Goal: Task Accomplishment & Management: Manage account settings

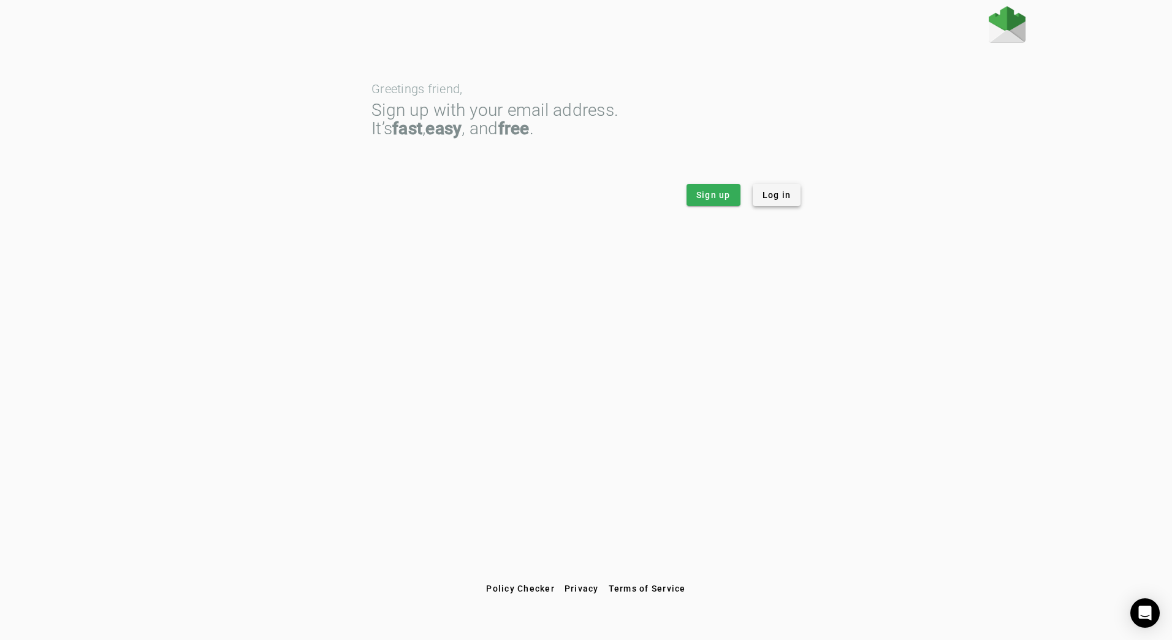
click at [783, 192] on span "Log in" at bounding box center [777, 195] width 29 height 12
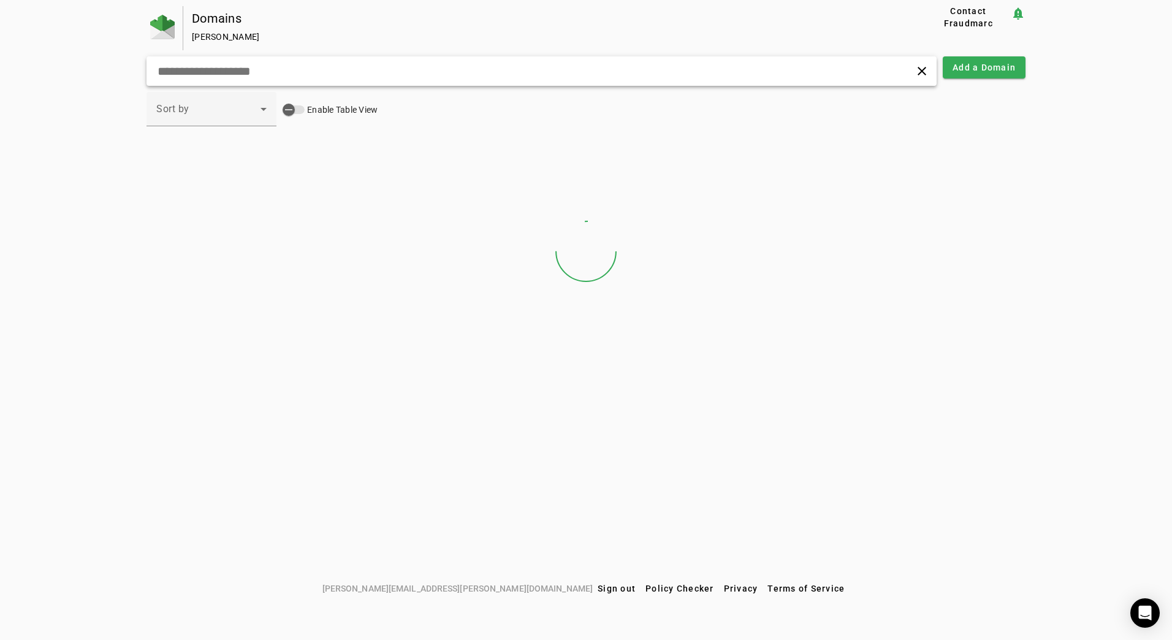
click at [262, 78] on div "clear" at bounding box center [542, 70] width 790 height 29
click at [262, 78] on input "text" at bounding box center [373, 71] width 435 height 15
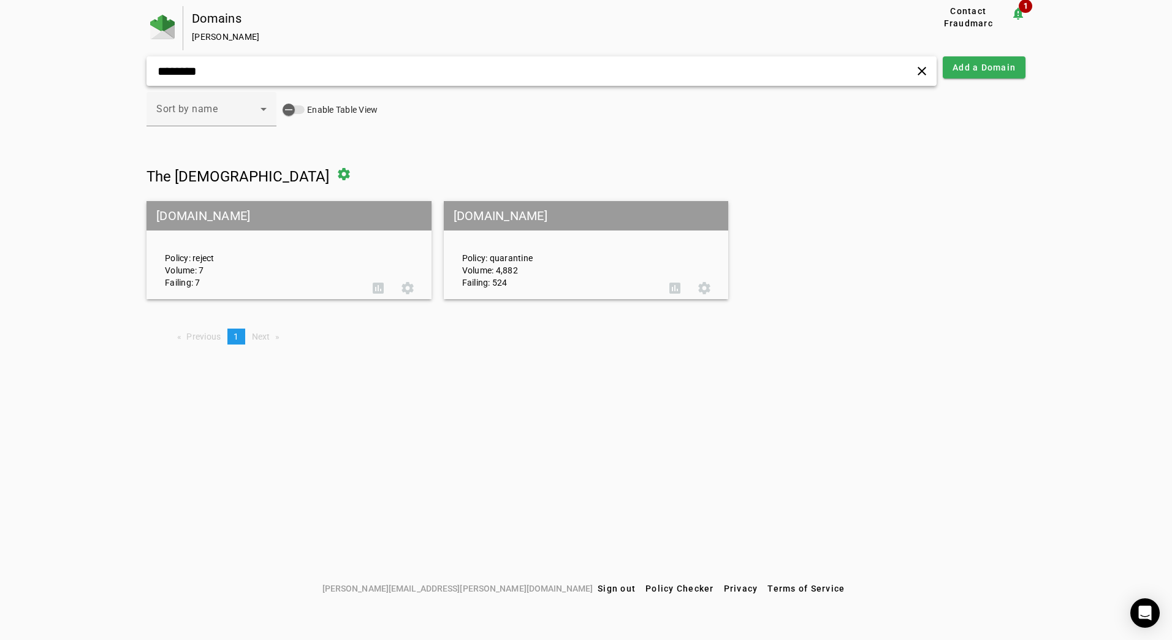
type input "********"
click at [523, 218] on mat-grid-tile-header "[DOMAIN_NAME]" at bounding box center [586, 215] width 285 height 29
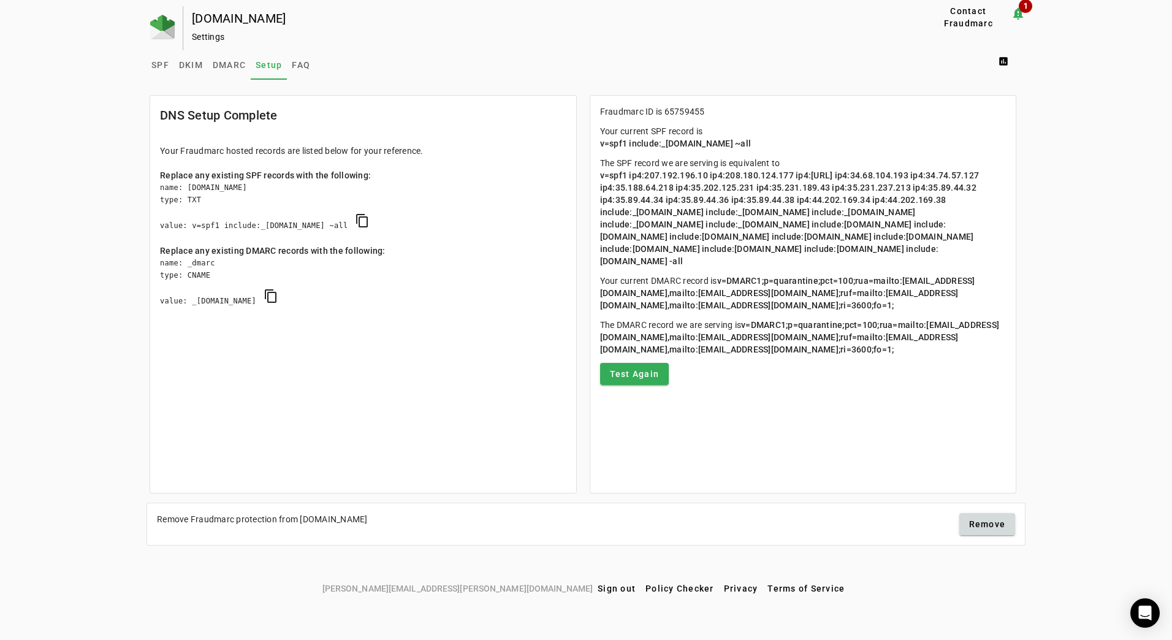
drag, startPoint x: 798, startPoint y: 272, endPoint x: 597, endPoint y: 176, distance: 223.5
click at [597, 176] on mat-card-content "Fraudmarc ID is 65759455 Your current SPF record is v=spf1 include:_[DOMAIN_NAM…" at bounding box center [804, 245] width 426 height 299
copy span "v=spf1 ip4:207.192.196.10 ip4:208.180.124.177 ip4:[URL] ip4:34.68.104.193 ip4:3…"
click at [977, 312] on p "Your current DMARC record is v=DMARC1;p=quarantine;pct=100;rua=mailto:[EMAIL_AD…" at bounding box center [803, 293] width 407 height 37
click at [957, 395] on mat-card-content "Fraudmarc ID is 65759455 Your current SPF record is v=spf1 include:_[DOMAIN_NAM…" at bounding box center [804, 245] width 426 height 299
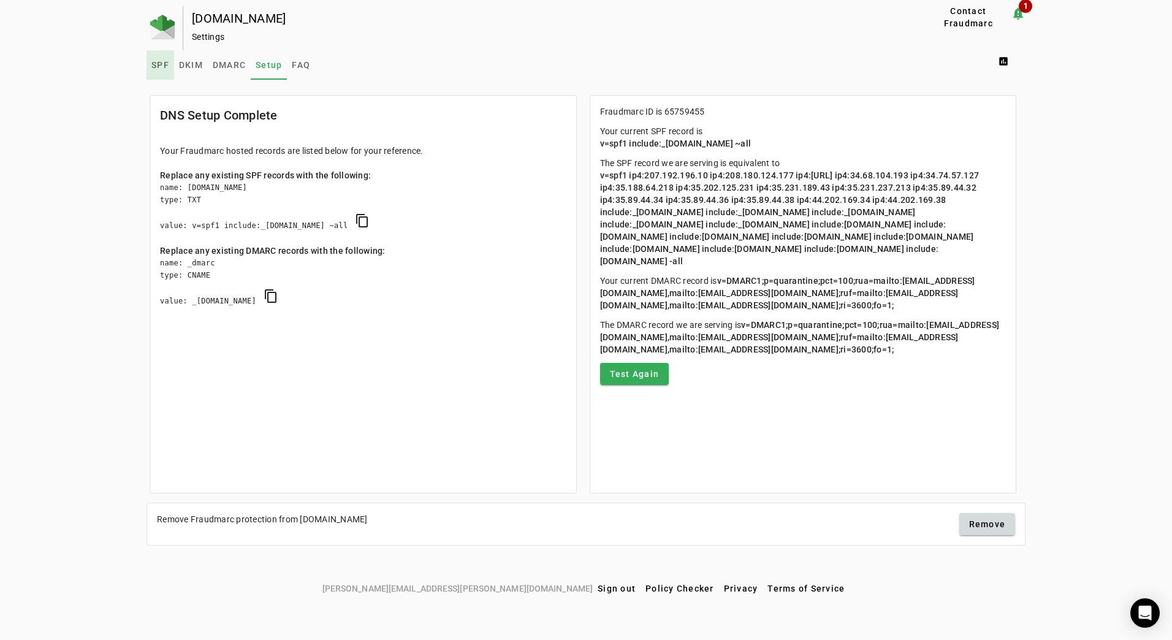
click at [165, 67] on span "SPF" at bounding box center [160, 65] width 18 height 9
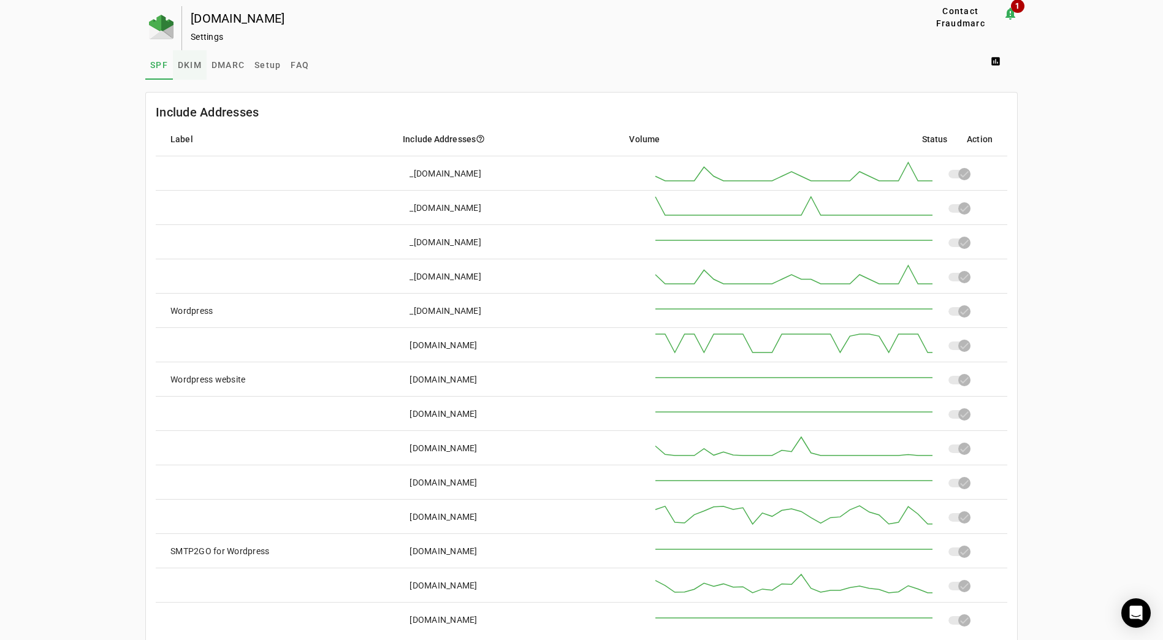
click at [186, 66] on span "DKIM" at bounding box center [190, 65] width 24 height 9
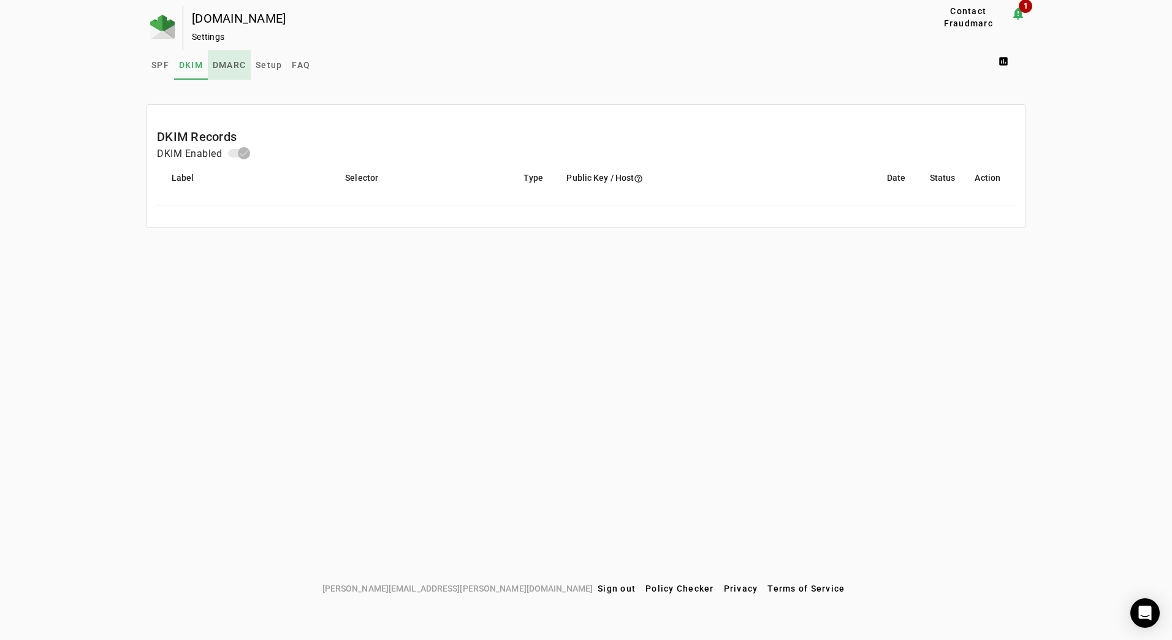
click at [232, 71] on span "DMARC" at bounding box center [229, 64] width 33 height 29
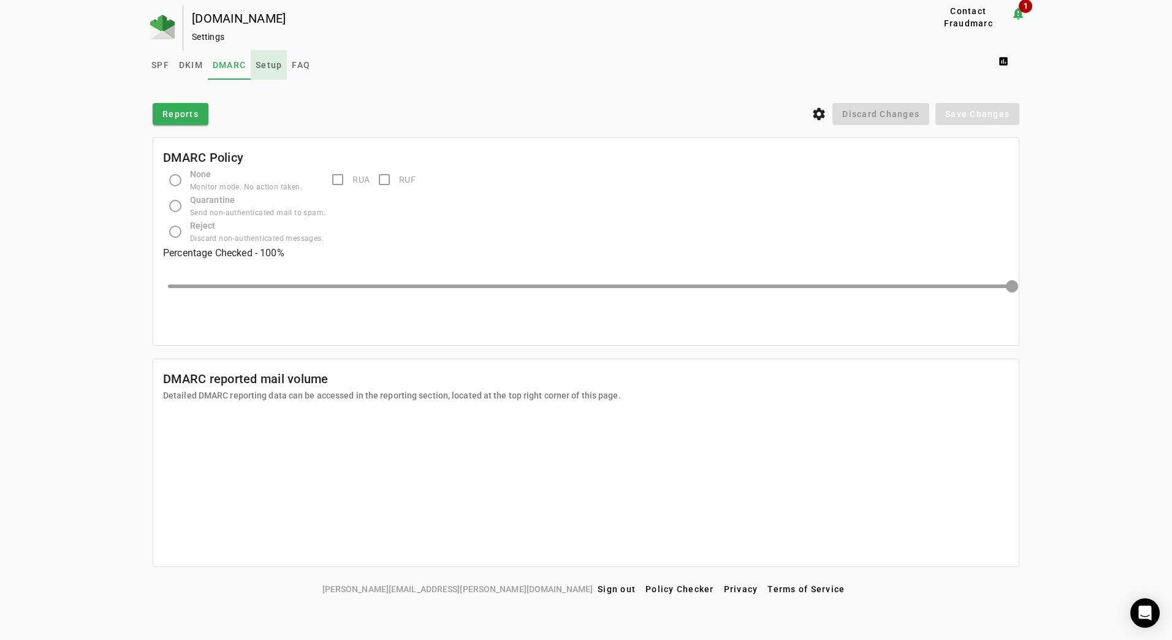
click at [268, 71] on span "Setup" at bounding box center [269, 64] width 26 height 29
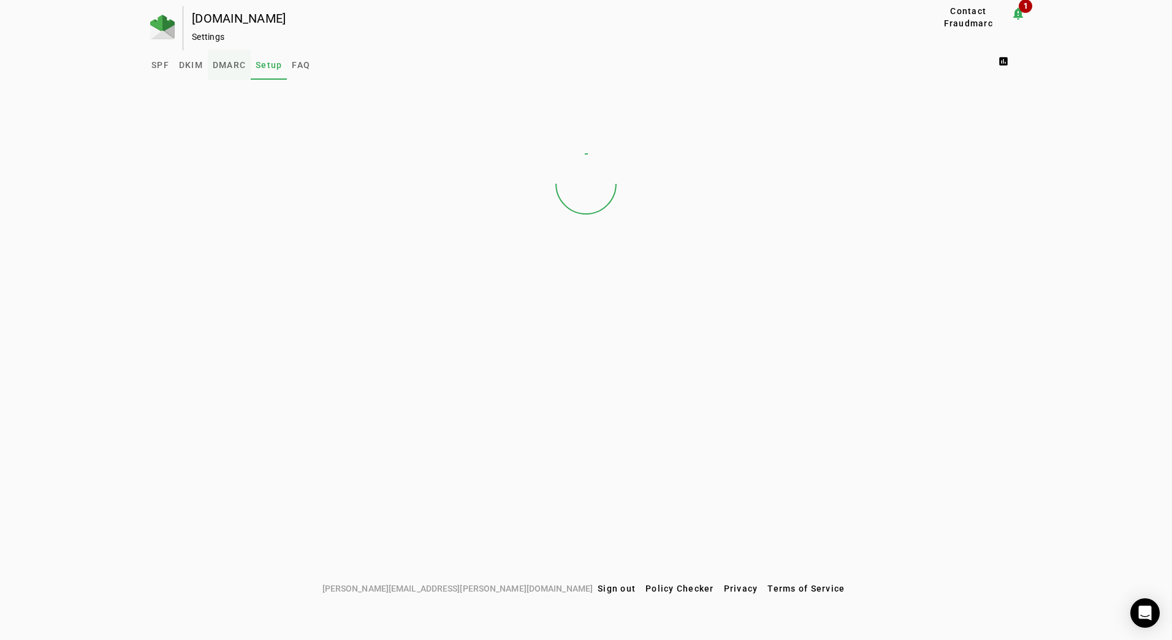
click at [235, 67] on span "DMARC" at bounding box center [229, 65] width 33 height 9
click at [263, 65] on span "Setup" at bounding box center [269, 65] width 26 height 9
